Goal: Find specific page/section: Find specific page/section

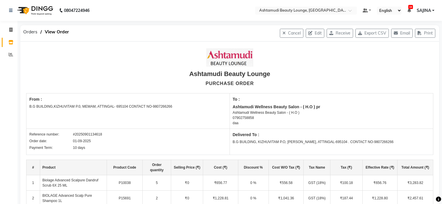
click at [320, 14] on ng-select "Select Location × [GEOGRAPHIC_DATA], [GEOGRAPHIC_DATA]" at bounding box center [306, 11] width 102 height 8
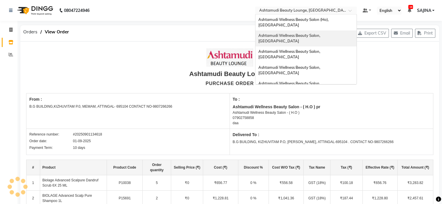
click at [319, 33] on span "Ashtamudi Wellness Beauty Salon, [GEOGRAPHIC_DATA]" at bounding box center [289, 38] width 63 height 10
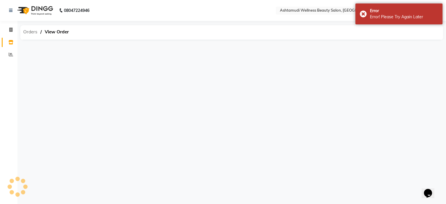
click at [33, 30] on span "Orders" at bounding box center [30, 32] width 20 height 10
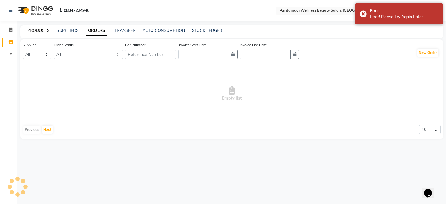
select select "en"
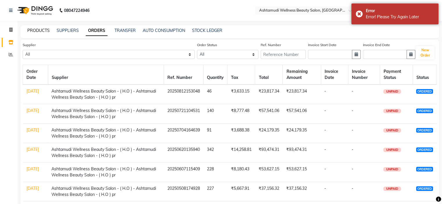
click at [40, 32] on link "PRODUCTS" at bounding box center [38, 30] width 22 height 5
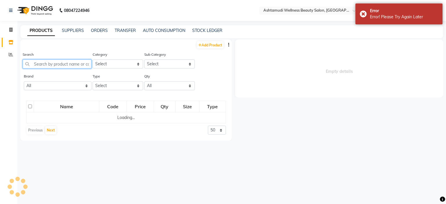
click at [40, 67] on input "text" at bounding box center [57, 64] width 69 height 9
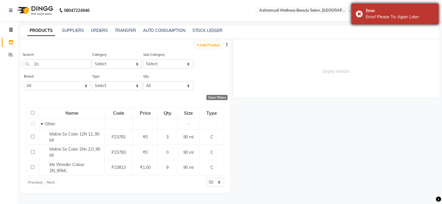
click at [355, 14] on div "Error Error! Please Try Again Later" at bounding box center [394, 13] width 87 height 21
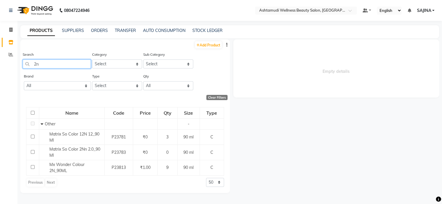
click at [84, 63] on input "2n" at bounding box center [57, 64] width 68 height 9
type input "2"
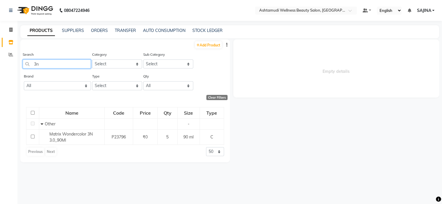
type input "3"
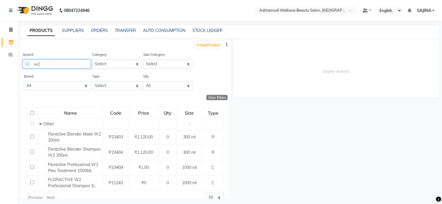
type input "w"
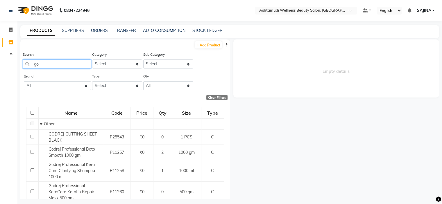
type input "g"
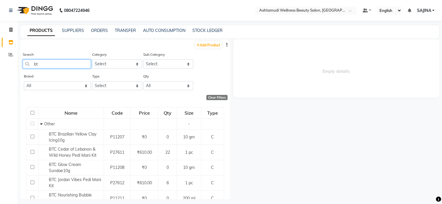
type input "b"
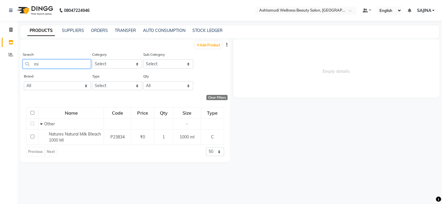
type input "m"
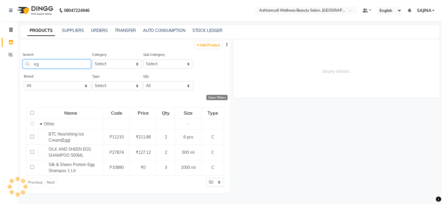
type input "e"
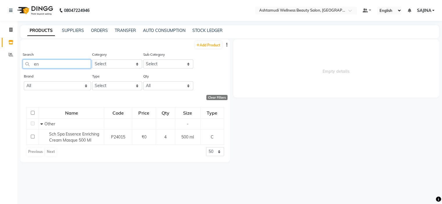
type input "e"
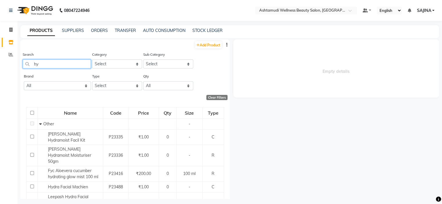
type input "h"
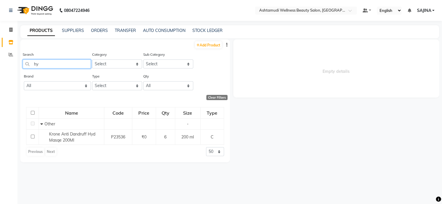
type input "h"
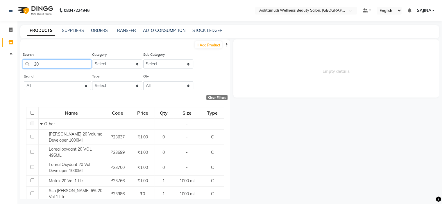
type input "2"
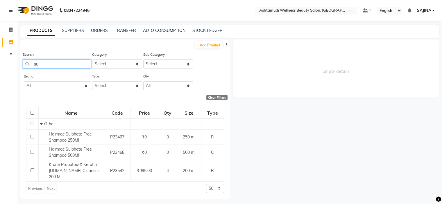
type input "s"
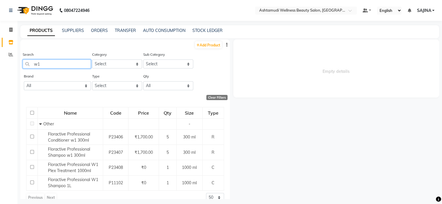
type input "w1"
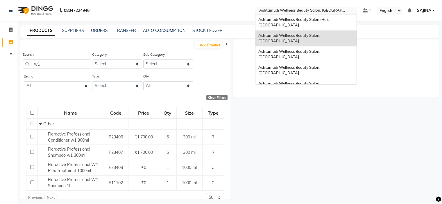
click at [322, 12] on input "text" at bounding box center [300, 11] width 84 height 6
click at [321, 65] on span "Ashtamudi Wellness Beauty Salon, Kazakoottam" at bounding box center [289, 70] width 63 height 10
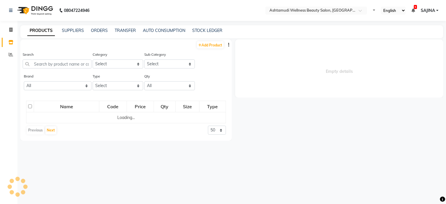
select select "en"
click at [45, 65] on input "text" at bounding box center [57, 64] width 69 height 9
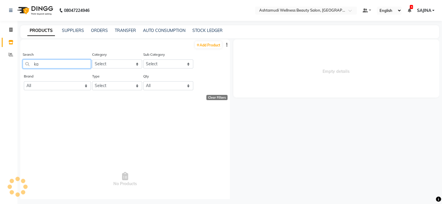
type input "k"
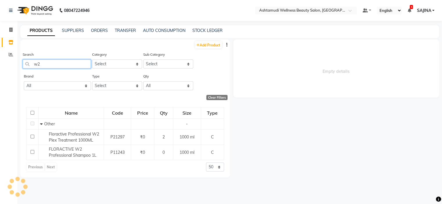
type input "w"
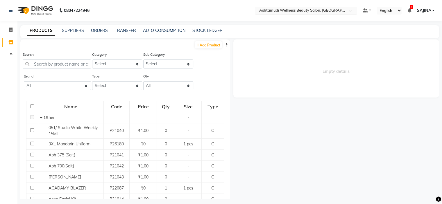
click at [312, 11] on input "text" at bounding box center [300, 11] width 84 height 6
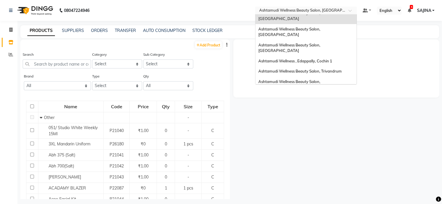
scroll to position [58, 0]
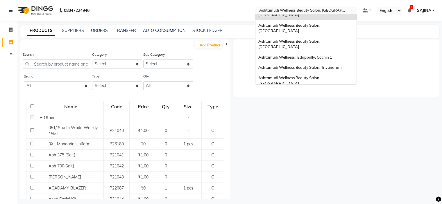
click at [319, 105] on div "Ashtamudi Wellness Beauty Salon, [GEOGRAPHIC_DATA]" at bounding box center [305, 113] width 101 height 16
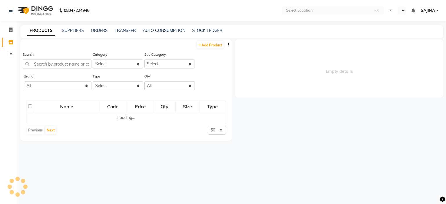
select select "en"
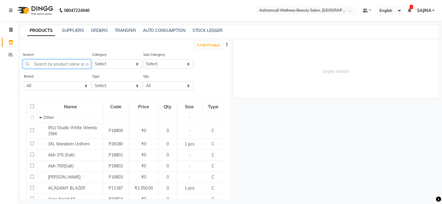
click at [52, 61] on input "text" at bounding box center [57, 64] width 68 height 9
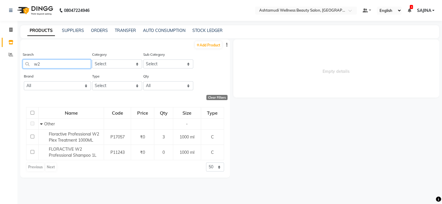
type input "w"
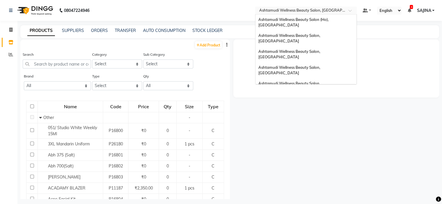
click at [309, 10] on input "text" at bounding box center [300, 11] width 84 height 6
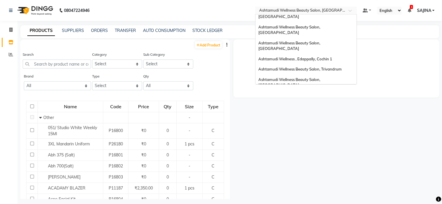
scroll to position [58, 0]
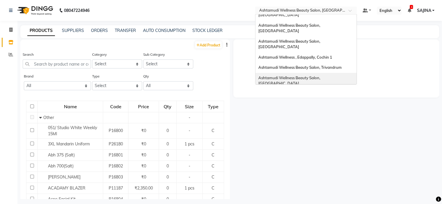
click at [321, 76] on span "Ashtamudi Wellness Beauty Salon, [GEOGRAPHIC_DATA]" at bounding box center [289, 81] width 63 height 10
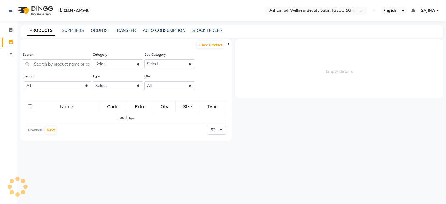
select select "en"
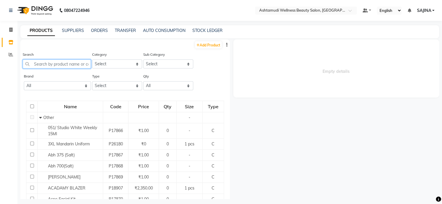
click at [53, 64] on input "text" at bounding box center [57, 64] width 68 height 9
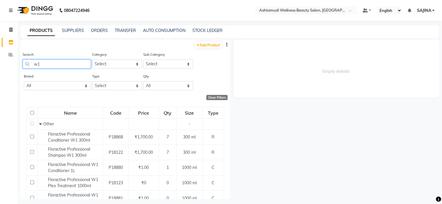
type input "w"
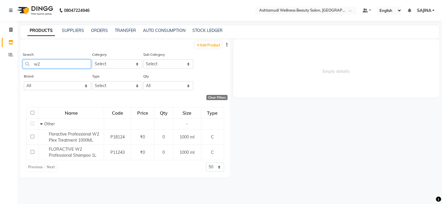
type input "w"
